Goal: Transaction & Acquisition: Purchase product/service

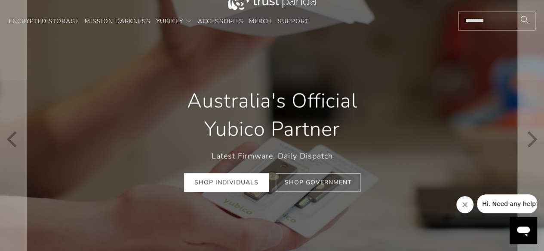
scroll to position [43, 0]
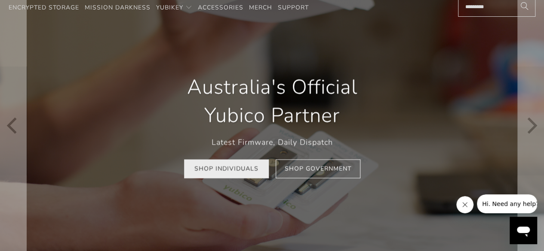
click at [227, 171] on link "Shop Individuals" at bounding box center [226, 168] width 85 height 19
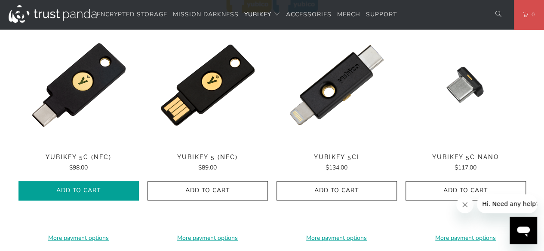
scroll to position [430, 0]
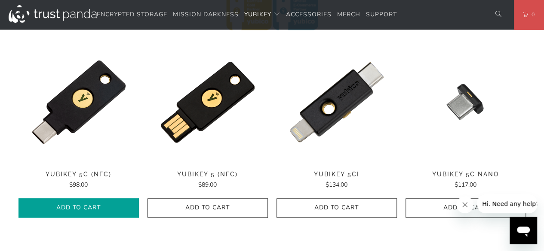
click at [95, 208] on span "Add to Cart" at bounding box center [79, 208] width 102 height 7
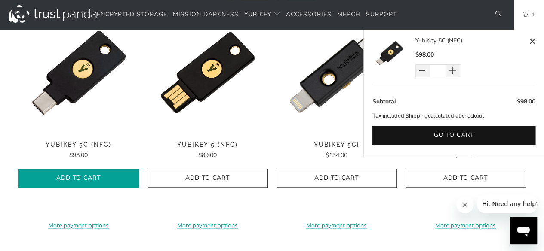
scroll to position [473, 0]
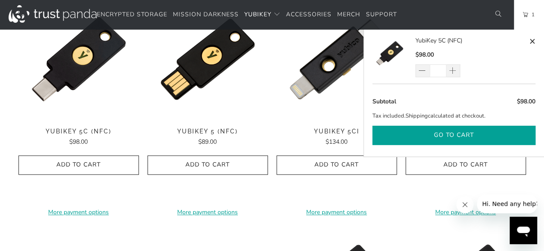
click at [447, 136] on button "Go to cart" at bounding box center [453, 135] width 163 height 19
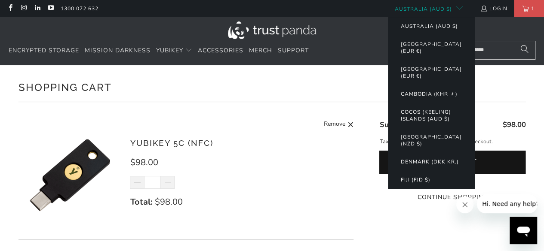
click at [421, 26] on button "Australia (AUD $)" at bounding box center [429, 26] width 74 height 18
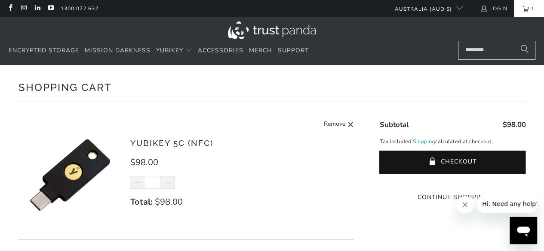
click at [527, 9] on link "1" at bounding box center [529, 8] width 30 height 17
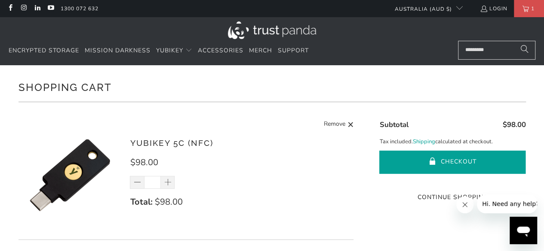
click at [457, 164] on button "Checkout" at bounding box center [452, 162] width 146 height 23
